Goal: Transaction & Acquisition: Download file/media

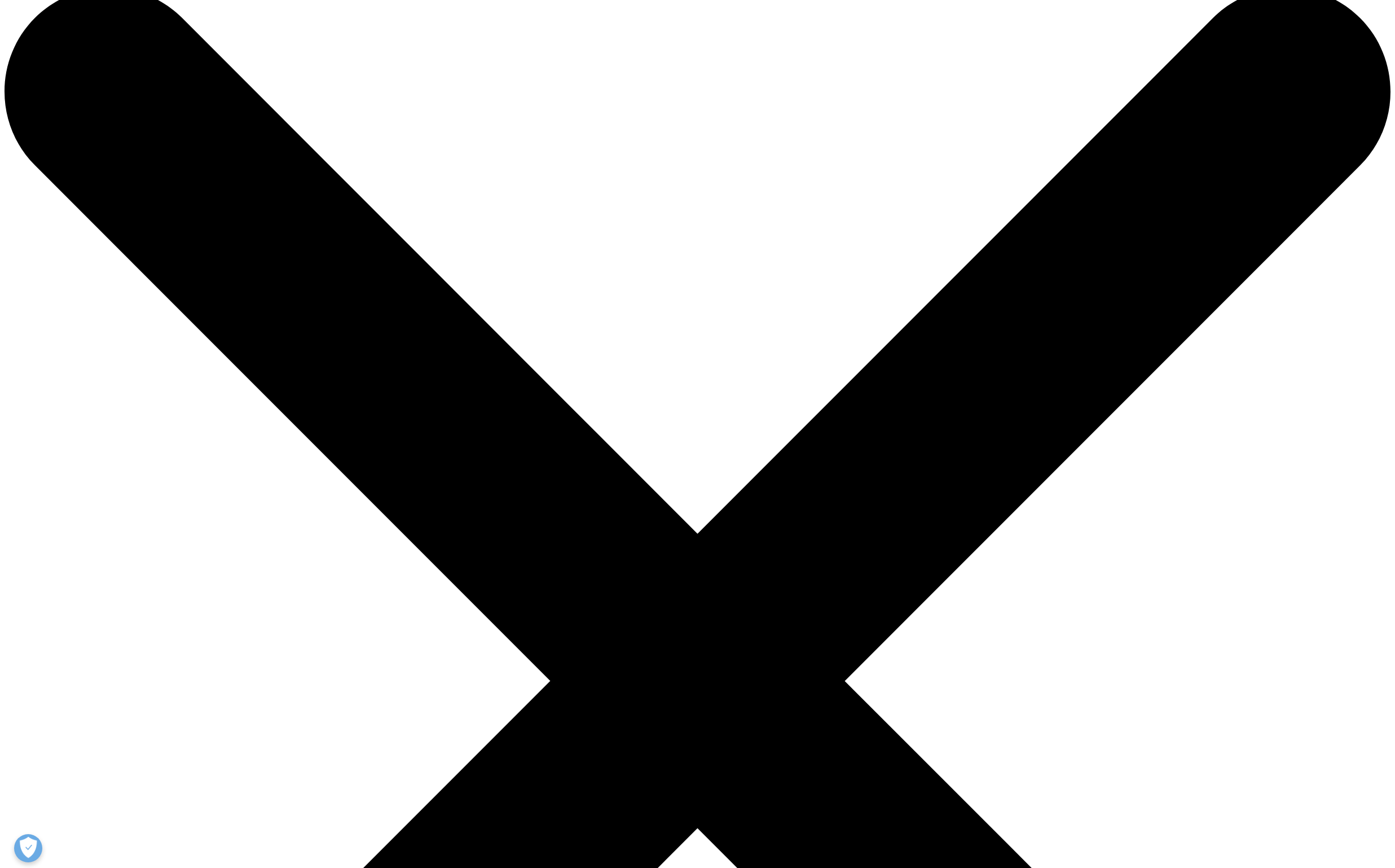
scroll to position [57, 0]
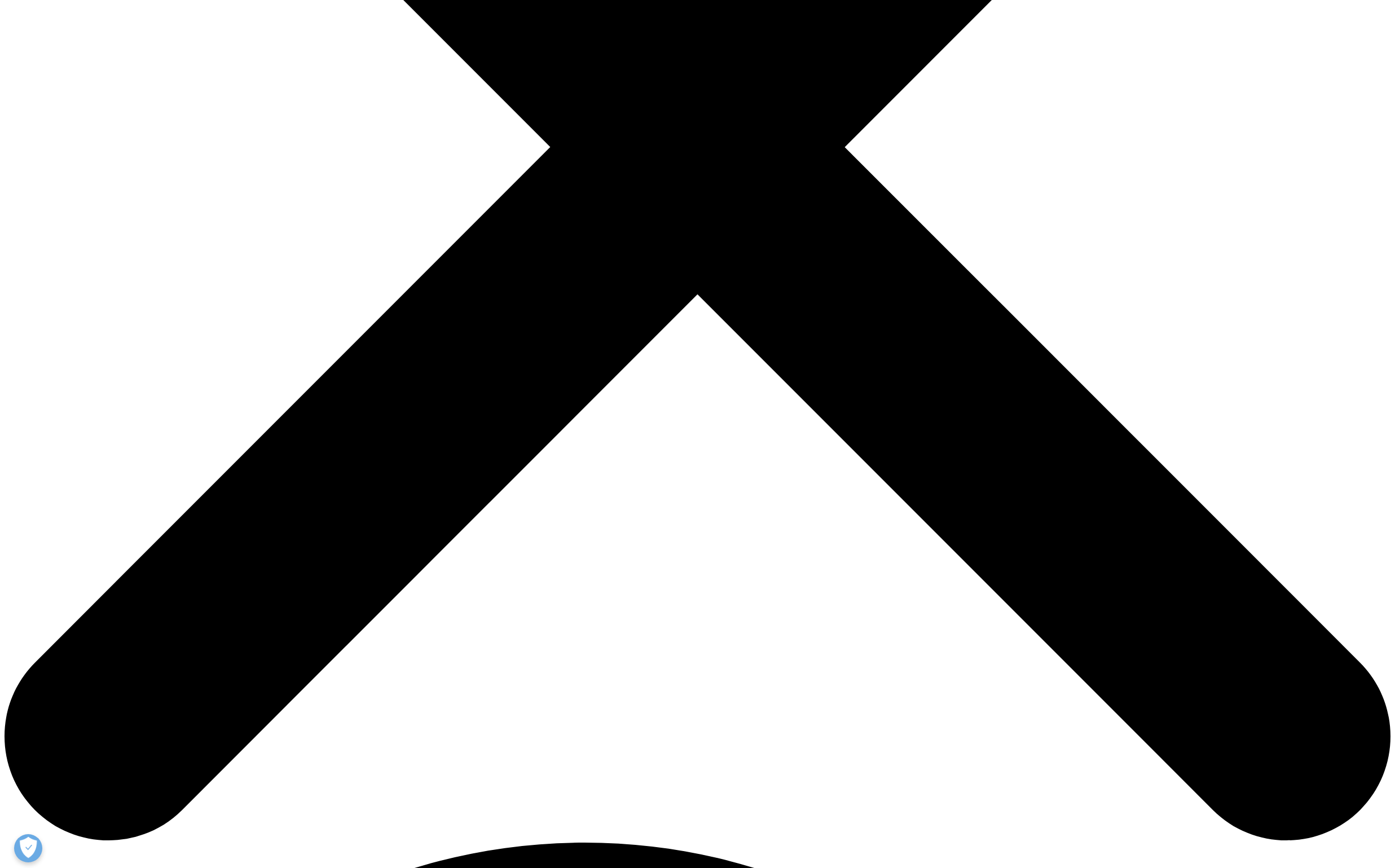
scroll to position [564, 0]
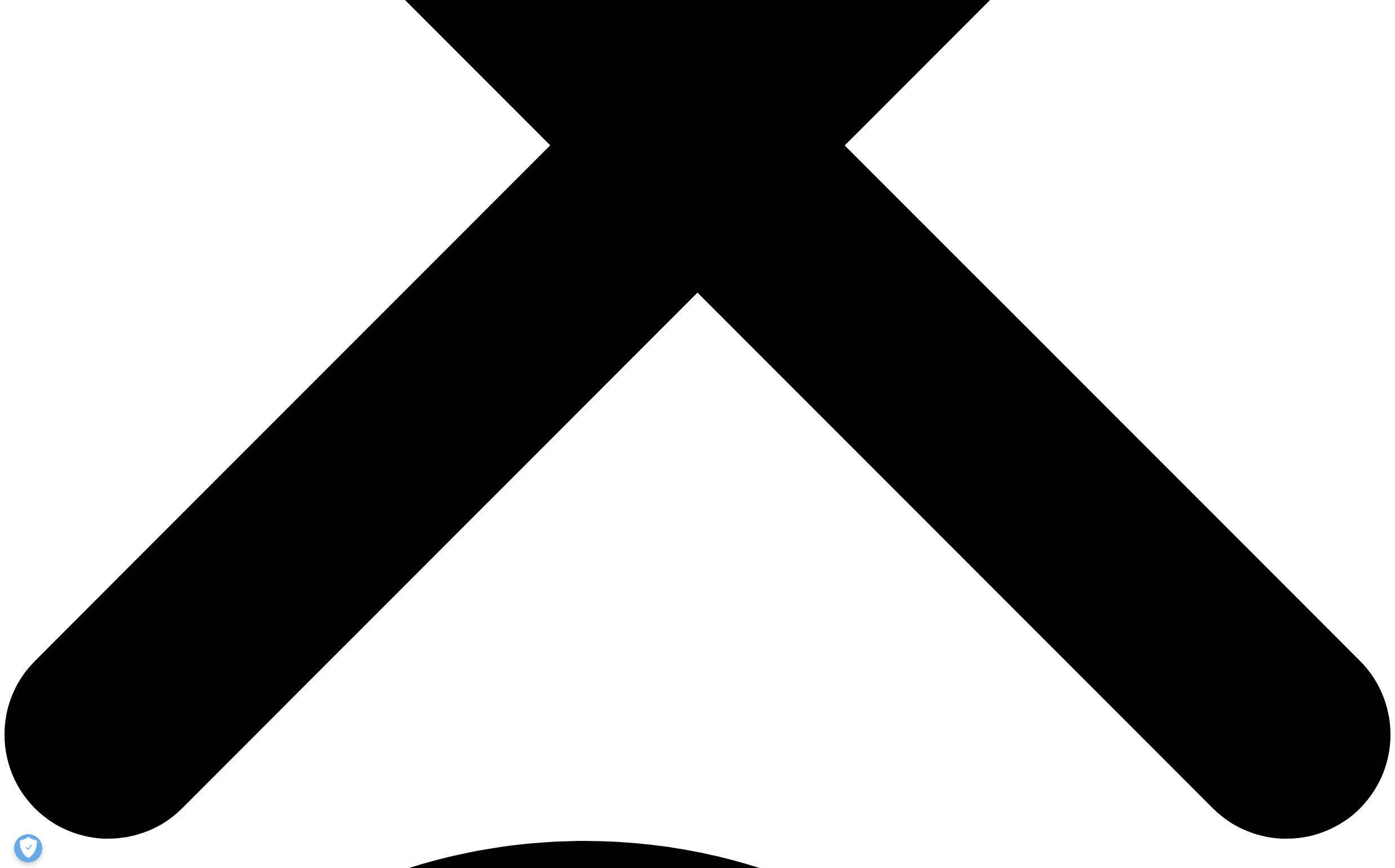
drag, startPoint x: 440, startPoint y: 665, endPoint x: 543, endPoint y: 674, distance: 103.4
drag, startPoint x: 527, startPoint y: 669, endPoint x: 375, endPoint y: 658, distance: 152.4
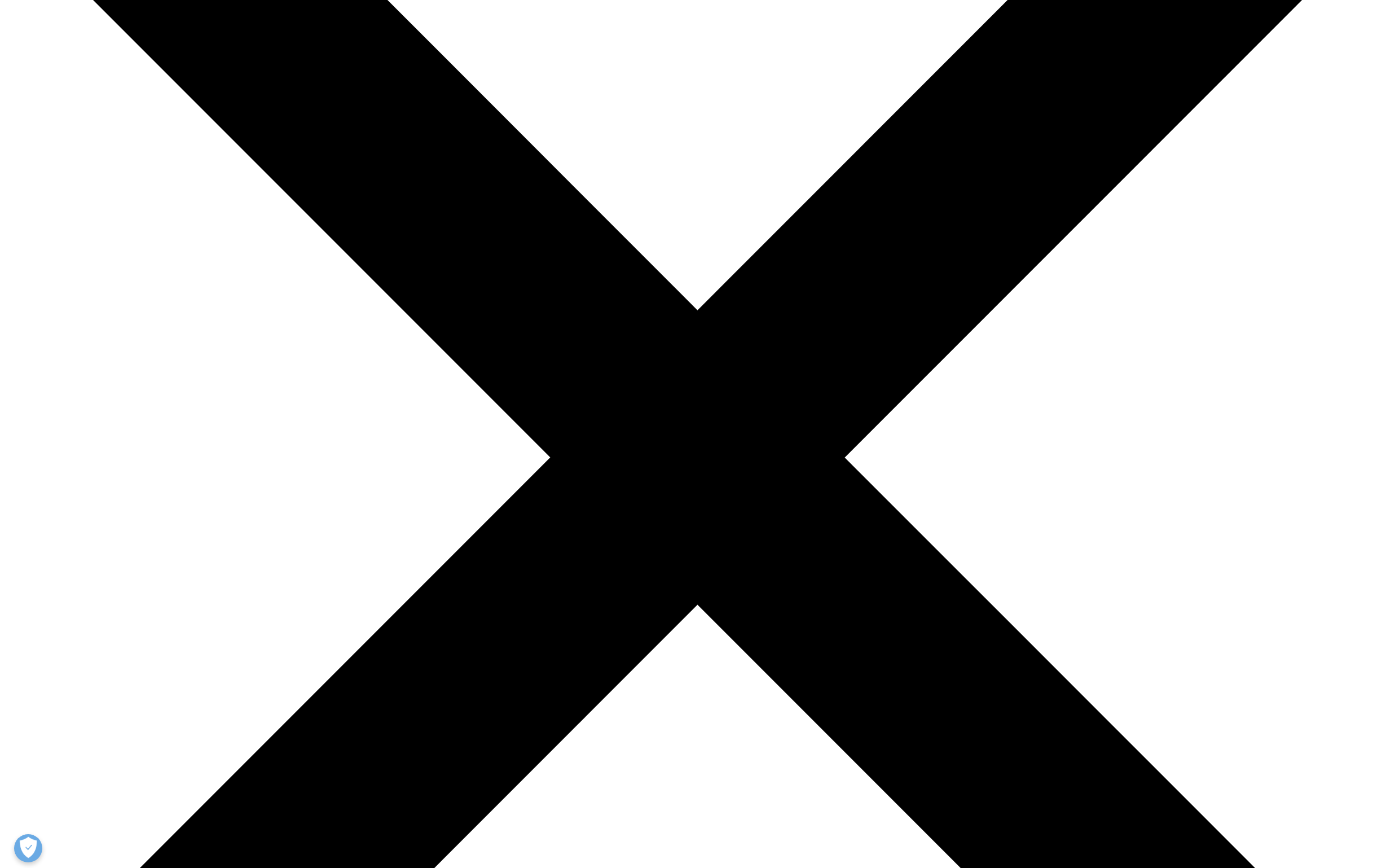
scroll to position [113, 0]
